Goal: Complete application form

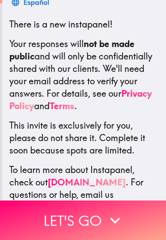
click at [53, 223] on button "Let's go" at bounding box center [83, 219] width 166 height 39
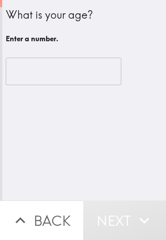
click at [16, 71] on input "number" at bounding box center [64, 71] width 116 height 27
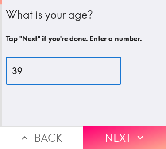
type input "39"
click at [97, 134] on button "Next" at bounding box center [124, 138] width 83 height 23
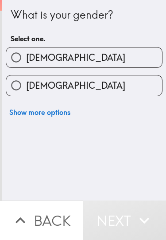
click at [19, 87] on input "[DEMOGRAPHIC_DATA]" at bounding box center [16, 85] width 20 height 20
radio input "true"
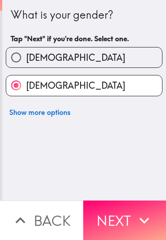
click at [124, 219] on button "Next" at bounding box center [124, 219] width 83 height 39
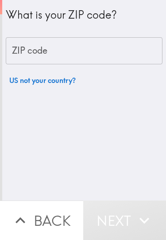
click at [22, 53] on div "ZIP code ZIP code" at bounding box center [84, 50] width 157 height 27
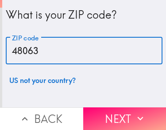
type input "48063"
click at [140, 113] on icon "button" at bounding box center [141, 119] width 12 height 12
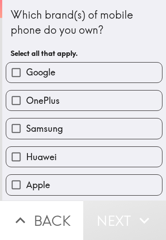
click at [90, 186] on label "Apple" at bounding box center [84, 185] width 156 height 20
click at [26, 186] on input "Apple" at bounding box center [16, 185] width 20 height 20
checkbox input "true"
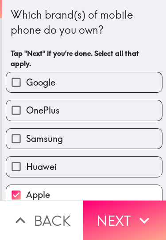
click at [140, 217] on icon "button" at bounding box center [145, 221] width 20 height 20
